Goal: Transaction & Acquisition: Book appointment/travel/reservation

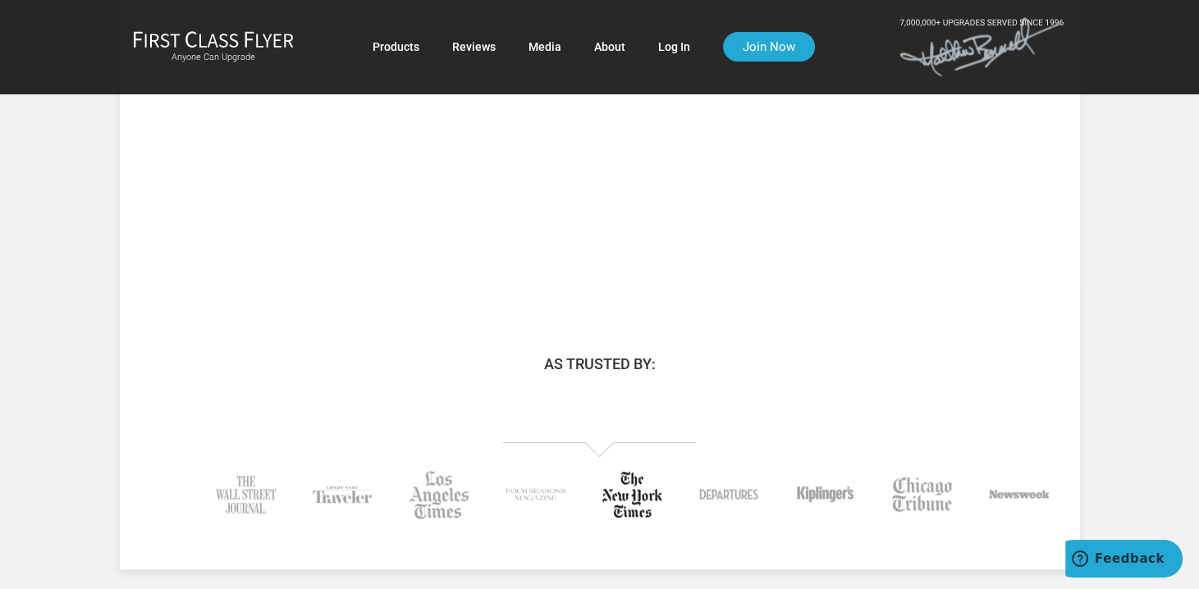
scroll to position [164, 0]
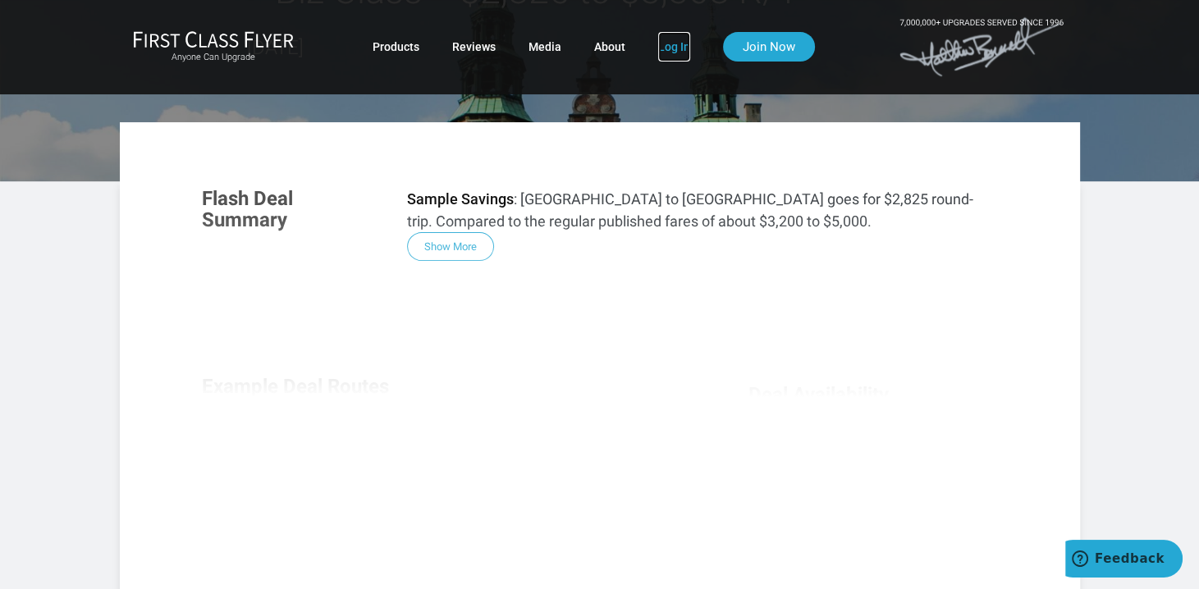
click at [663, 45] on link "Log In" at bounding box center [674, 47] width 32 height 30
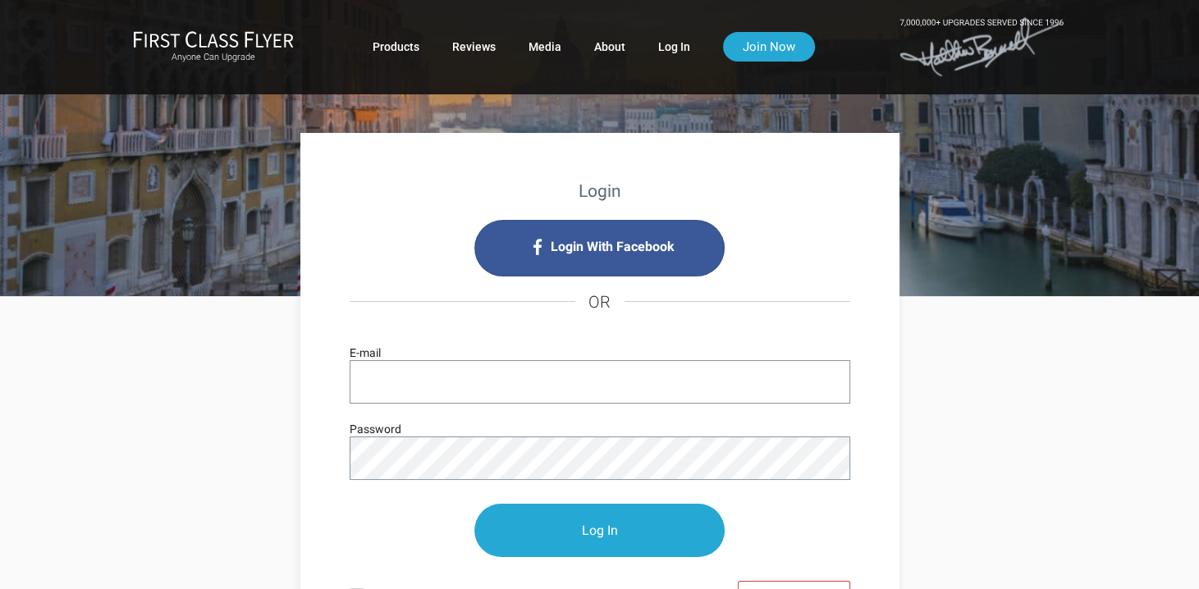
scroll to position [246, 0]
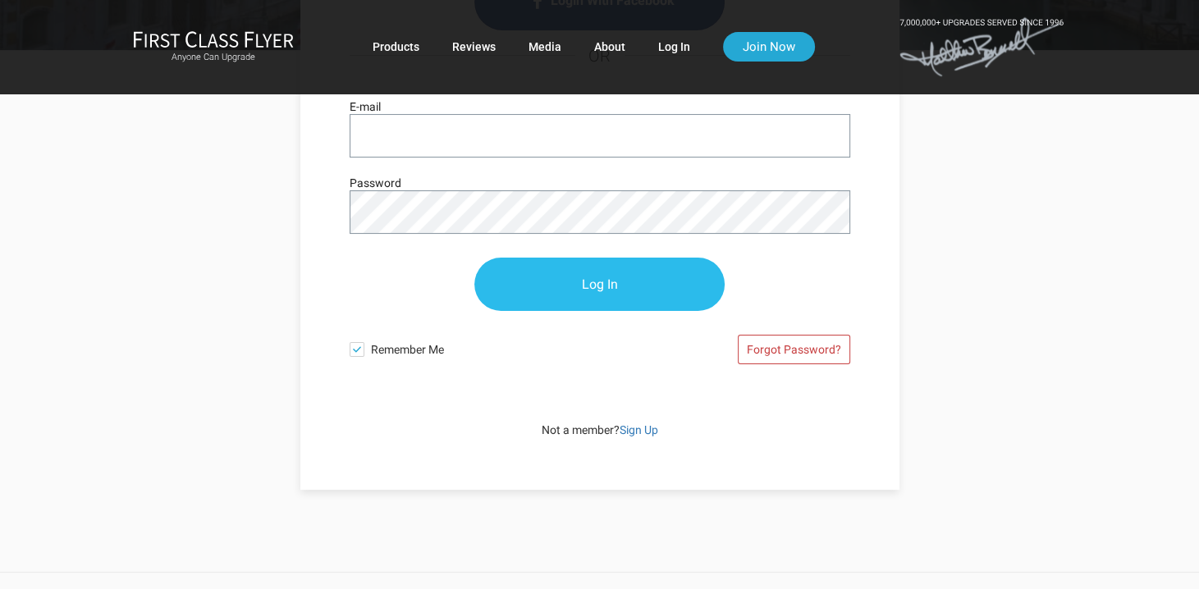
type input "RChauls42@gmail.com"
click at [573, 279] on input "Log In" at bounding box center [599, 284] width 250 height 53
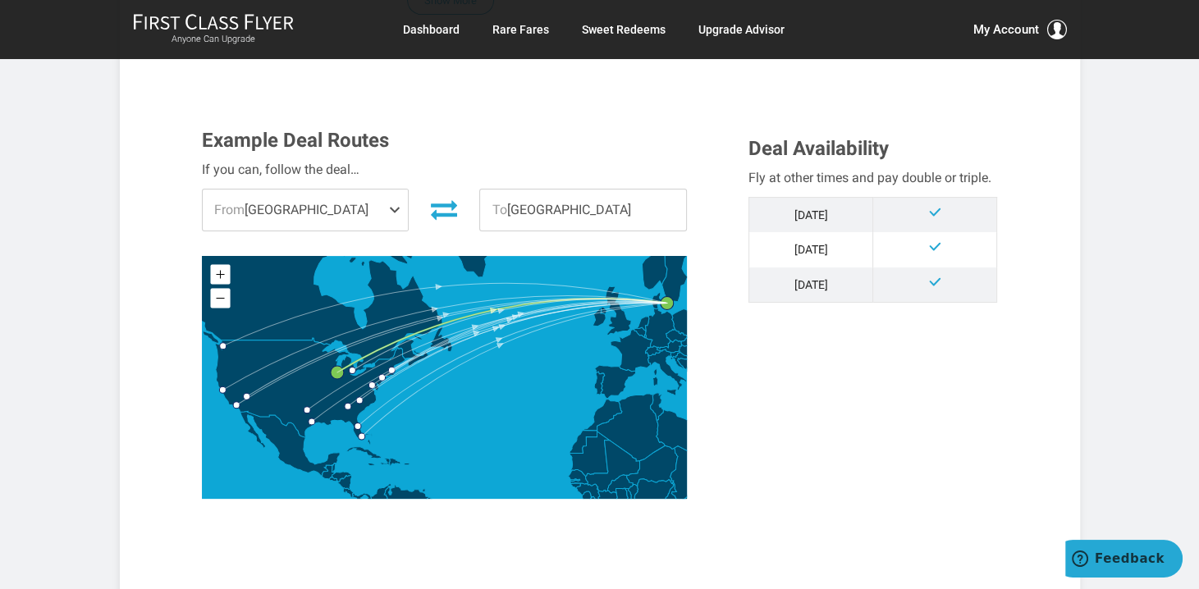
click at [397, 203] on span at bounding box center [398, 210] width 20 height 41
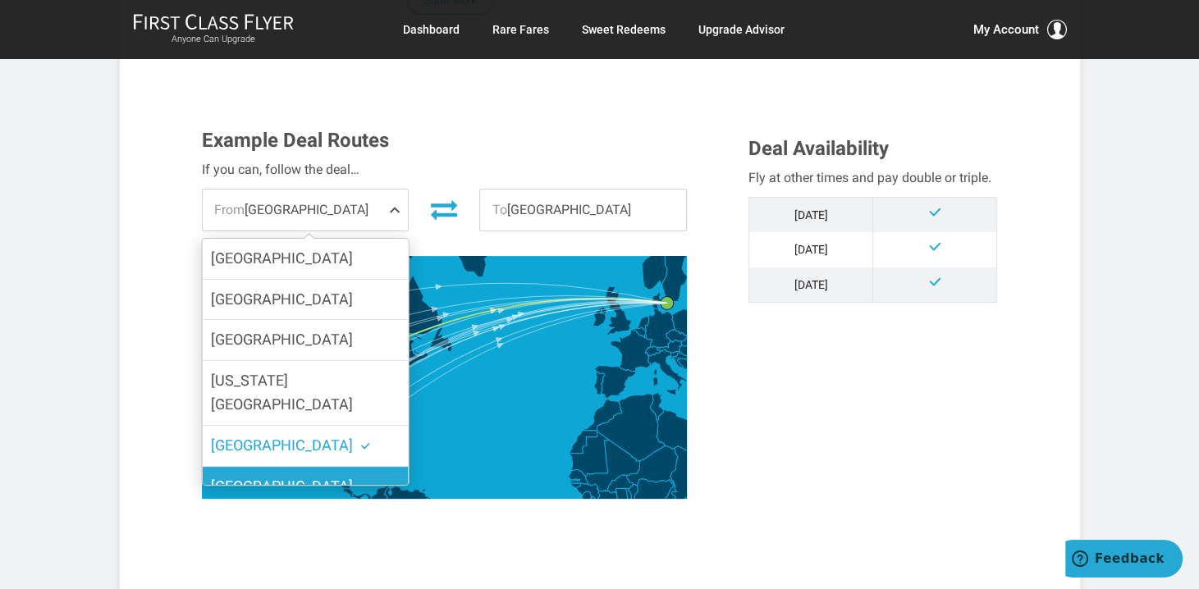
click at [240, 477] on span "[GEOGRAPHIC_DATA]" at bounding box center [281, 485] width 142 height 17
click at [0, 0] on input "[GEOGRAPHIC_DATA]" at bounding box center [0, 0] width 0 height 0
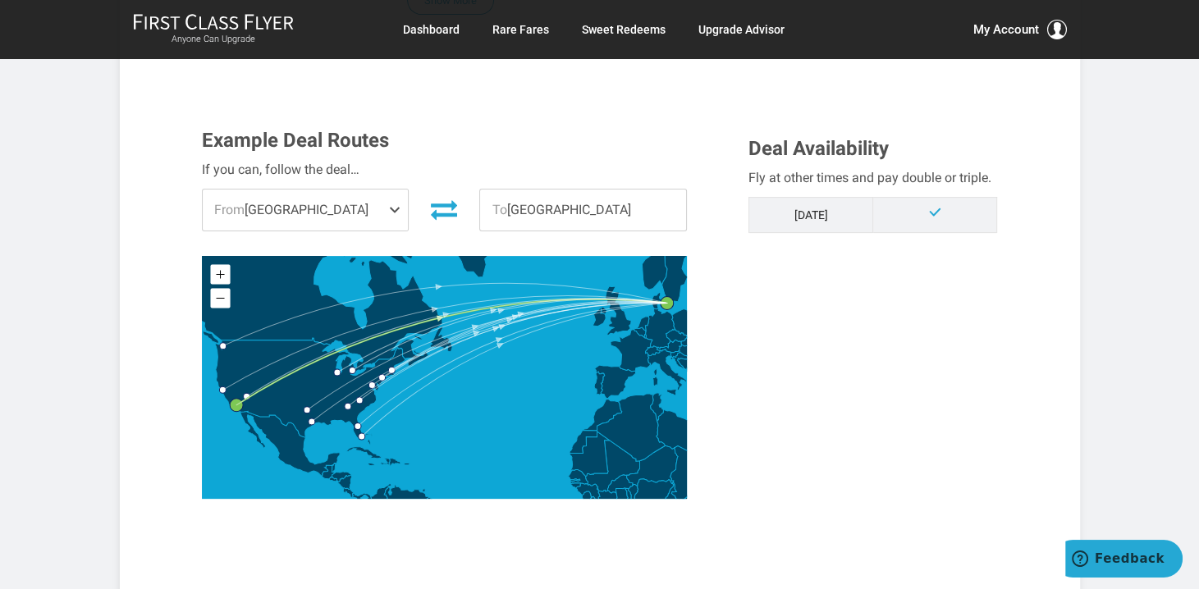
click at [578, 208] on span "To Copenhagen" at bounding box center [583, 210] width 206 height 41
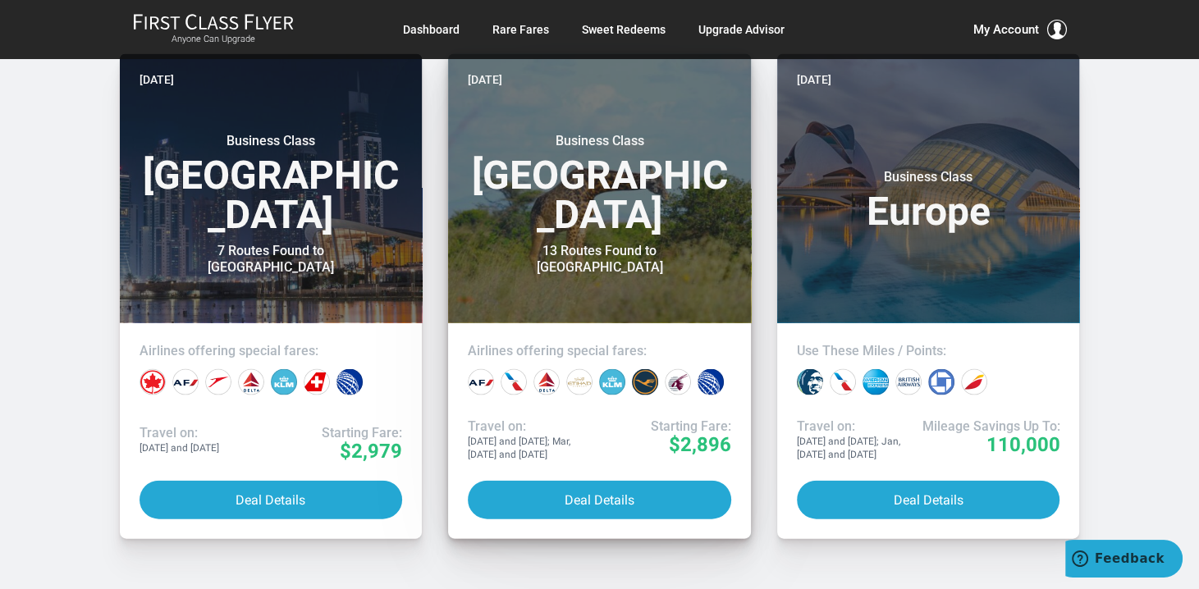
scroll to position [3363, 0]
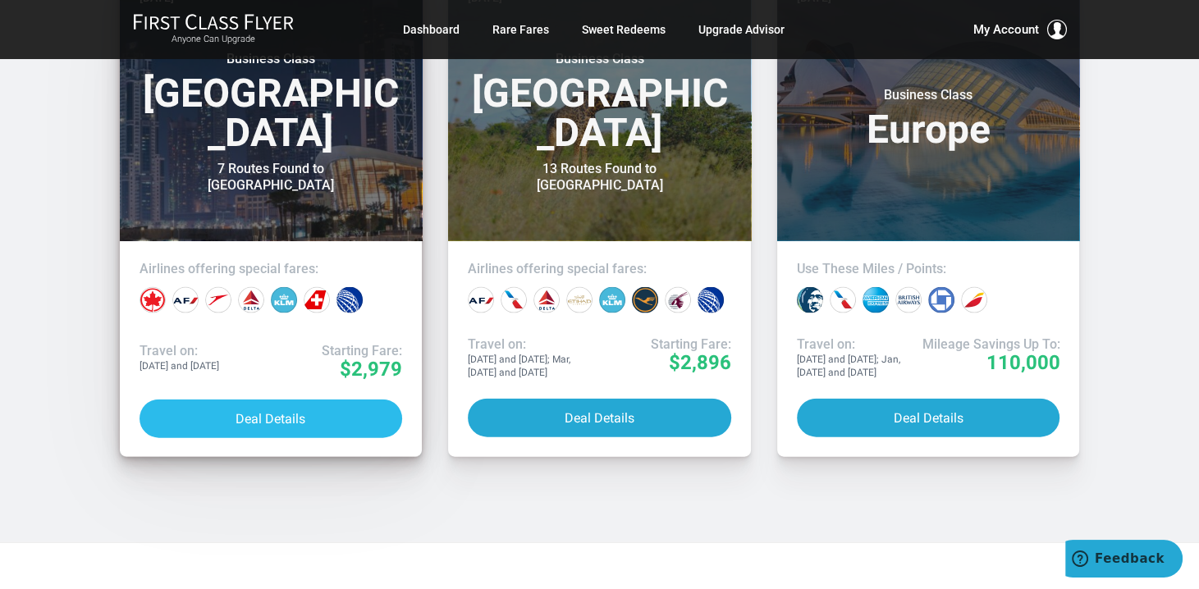
click at [270, 400] on button "Deal Details" at bounding box center [270, 419] width 263 height 39
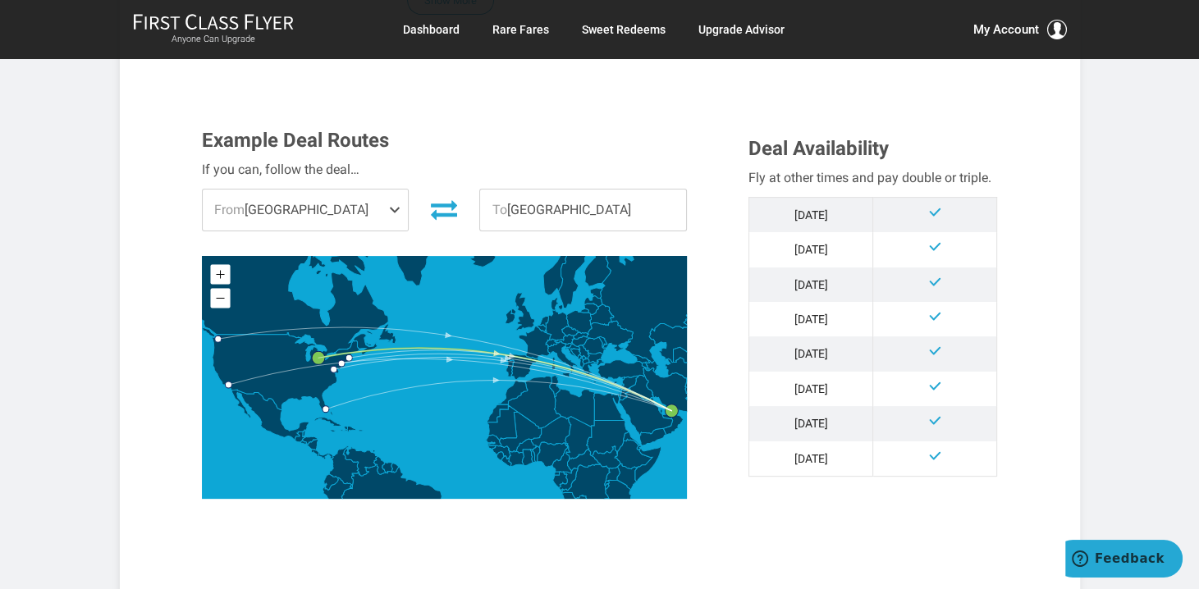
scroll to position [492, 0]
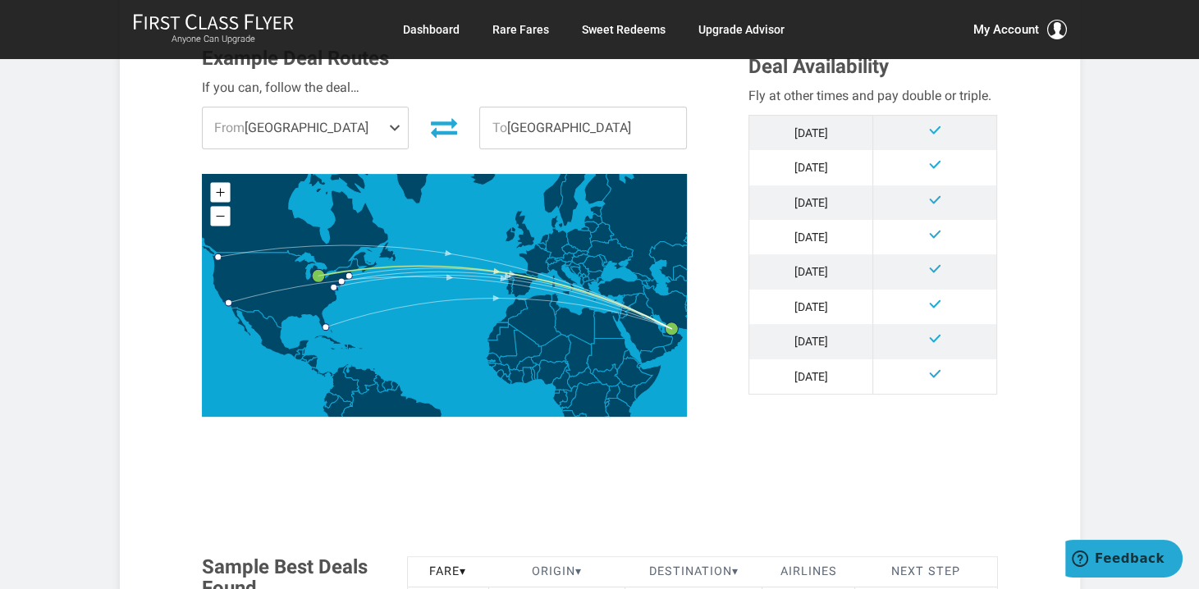
click at [394, 126] on span at bounding box center [398, 127] width 20 height 41
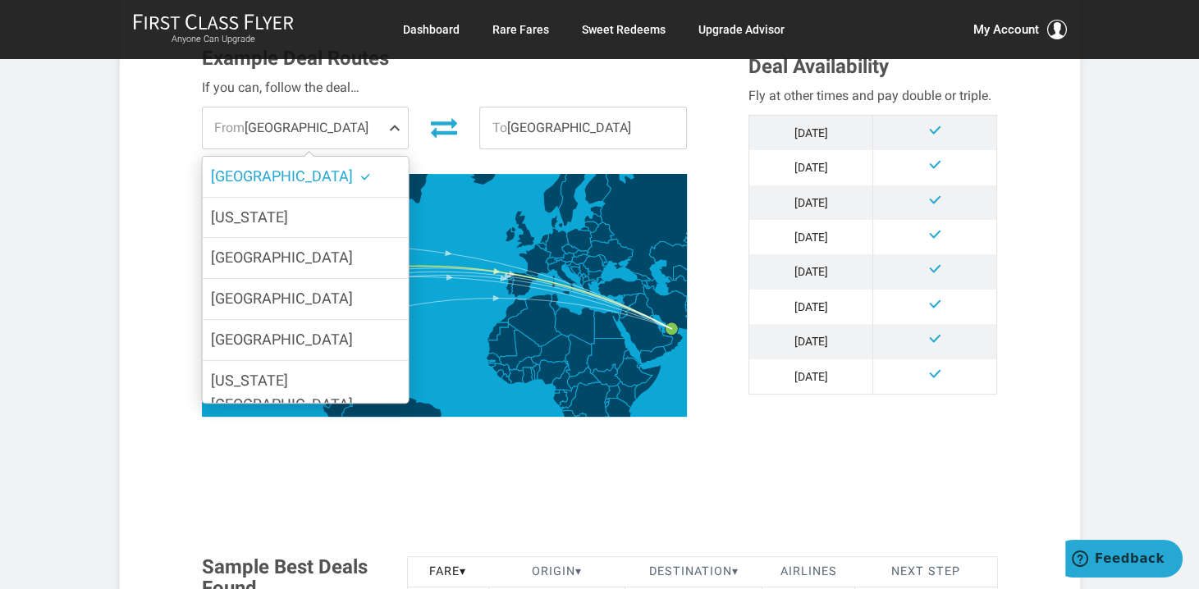
scroll to position [38, 0]
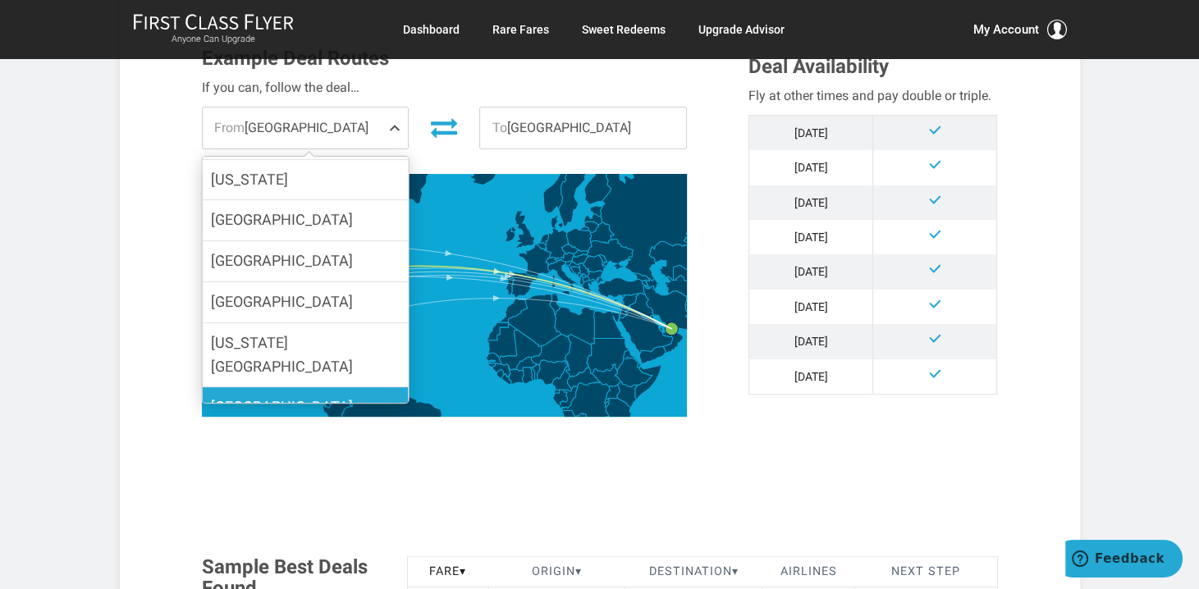
click at [272, 398] on span "Los Angeles" at bounding box center [281, 406] width 142 height 17
click at [0, 0] on input "Los Angeles" at bounding box center [0, 0] width 0 height 0
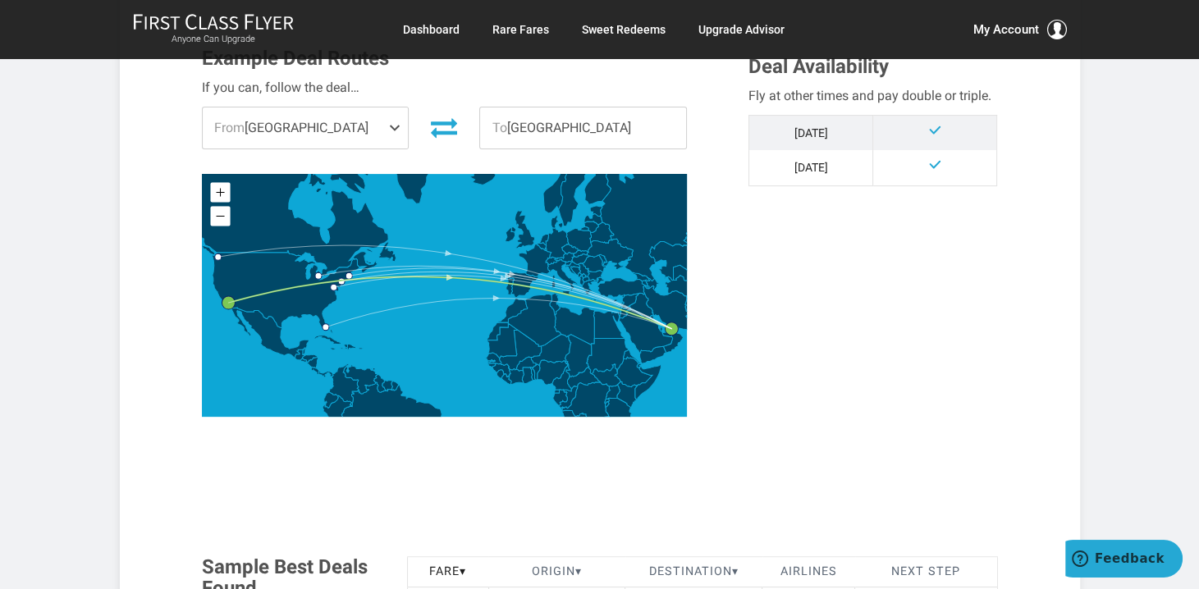
click at [506, 130] on span "To Dubai" at bounding box center [583, 127] width 206 height 41
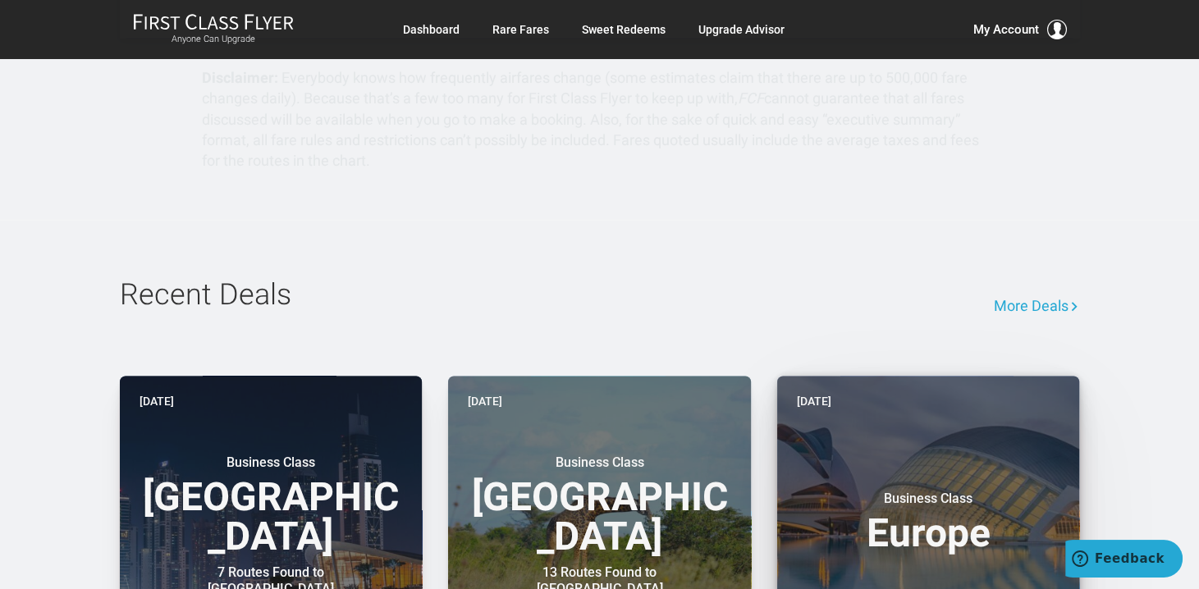
scroll to position [2297, 0]
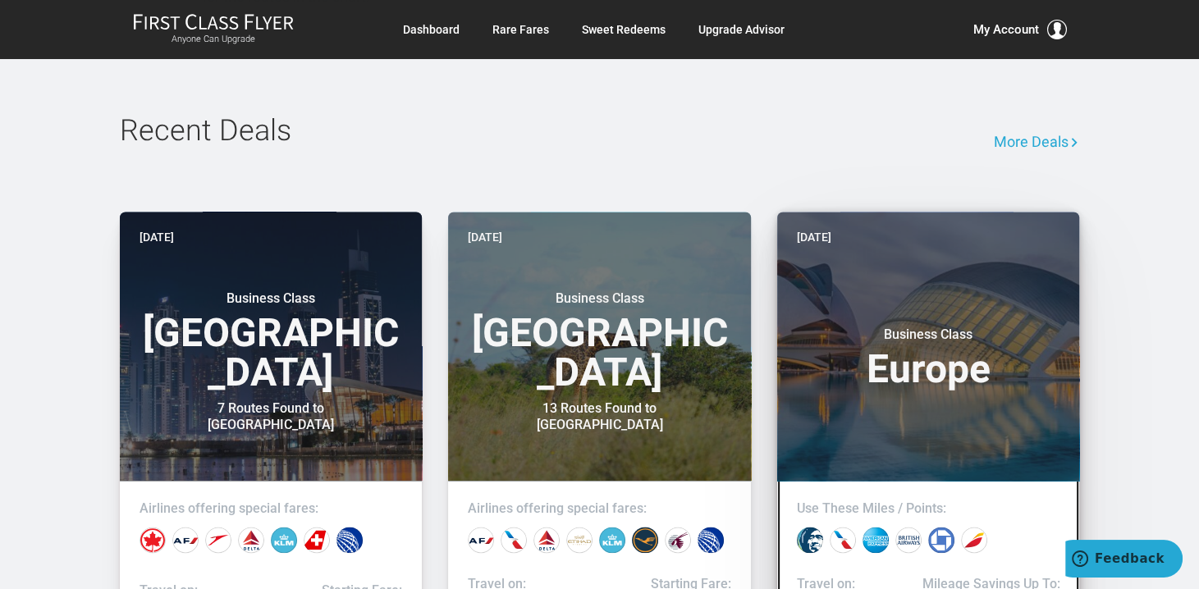
click at [920, 326] on h3 "Business Class Europe" at bounding box center [928, 357] width 263 height 62
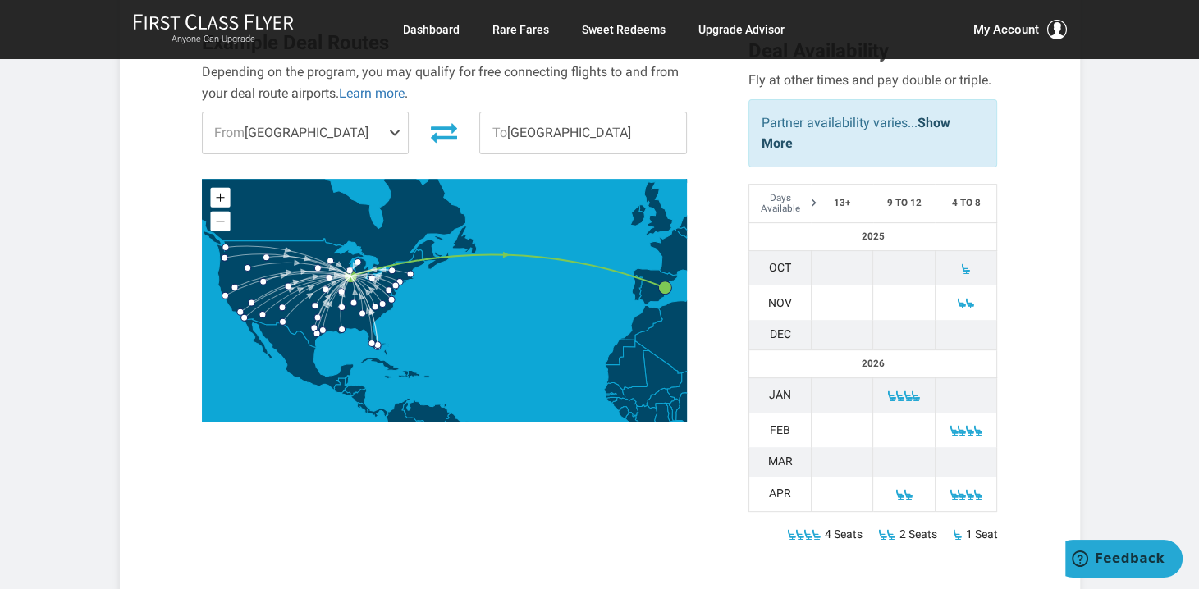
scroll to position [246, 0]
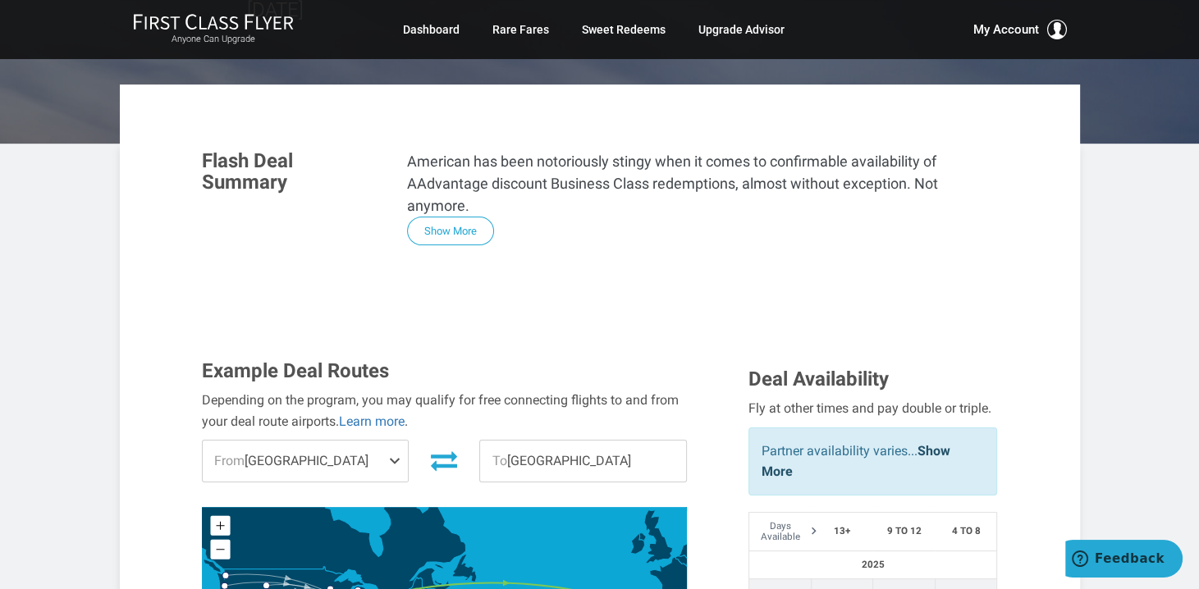
click at [395, 441] on span at bounding box center [398, 461] width 20 height 41
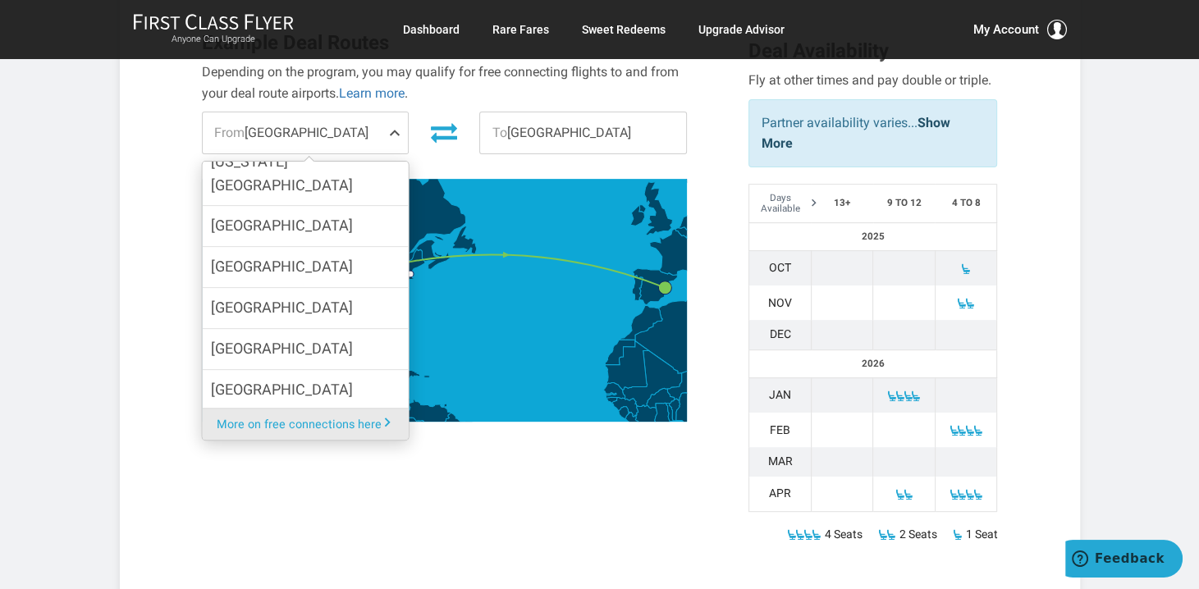
scroll to position [775, 0]
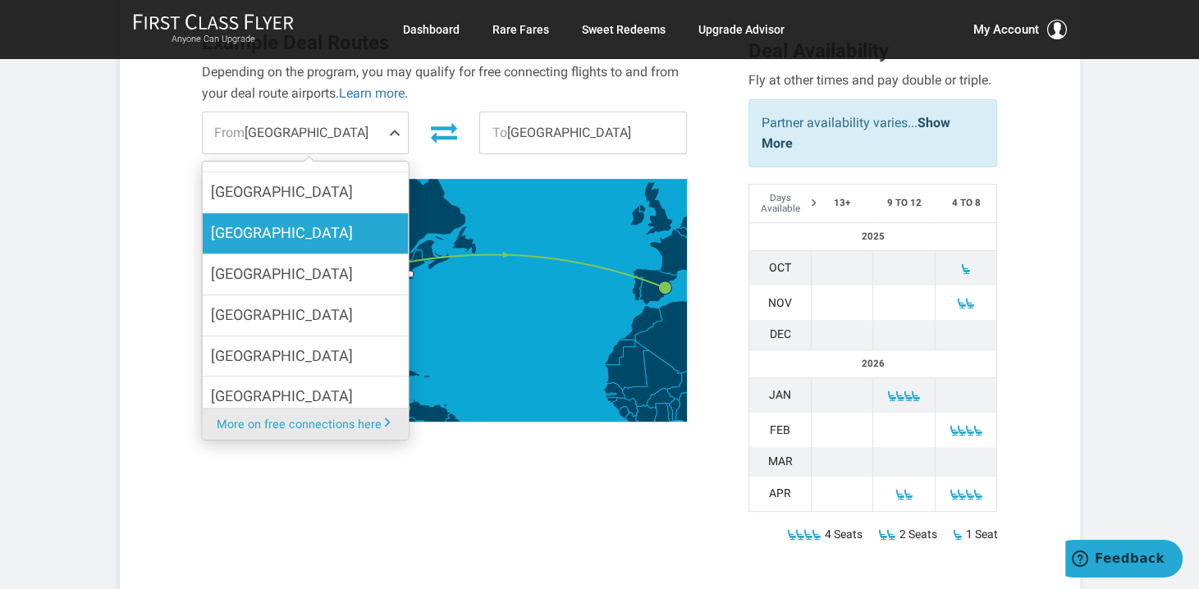
click at [282, 221] on span "[GEOGRAPHIC_DATA]" at bounding box center [281, 233] width 142 height 24
click at [0, 0] on input "[GEOGRAPHIC_DATA]" at bounding box center [0, 0] width 0 height 0
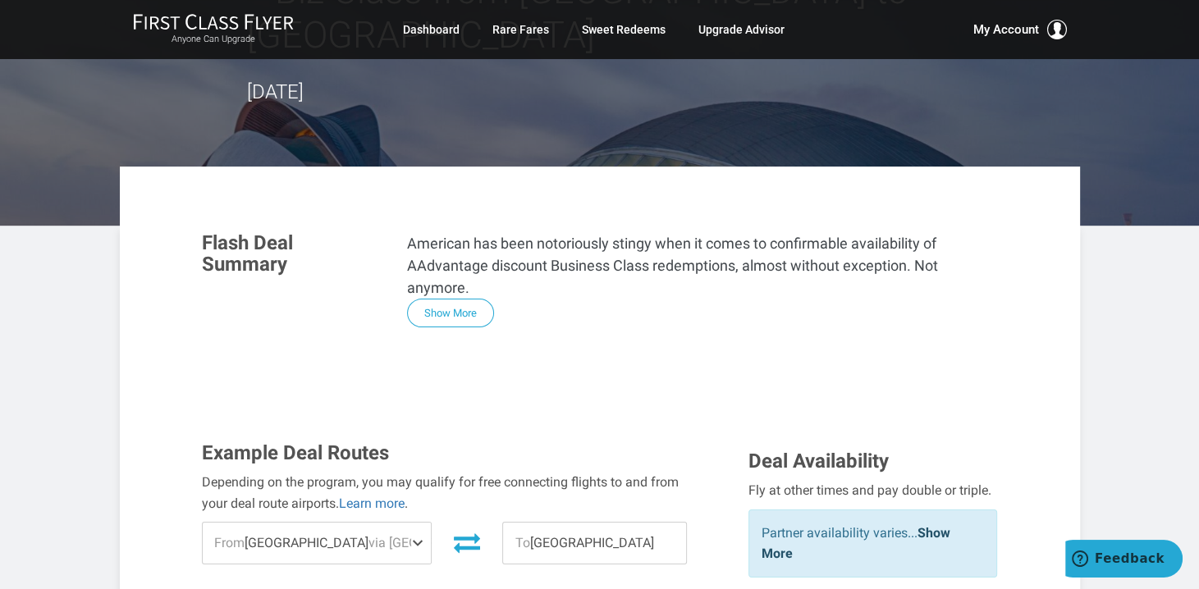
scroll to position [0, 0]
